Goal: Download file/media

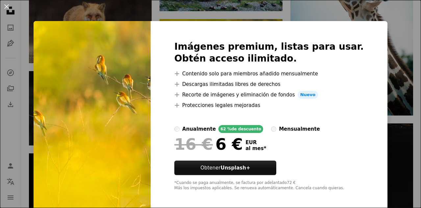
scroll to position [9234, 0]
click at [384, 81] on div "An X shape Imágenes premium, listas para usar. Obtén acceso ilimitado. A plus s…" at bounding box center [210, 104] width 421 height 208
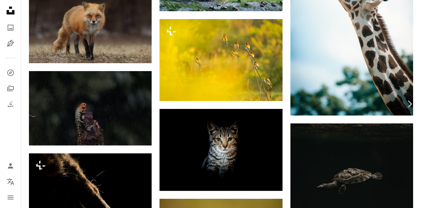
scroll to position [9769, 0]
